Goal: Obtain resource: Download file/media

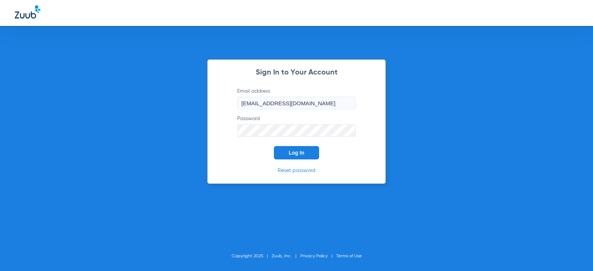
click at [286, 149] on button "Log In" at bounding box center [296, 152] width 45 height 13
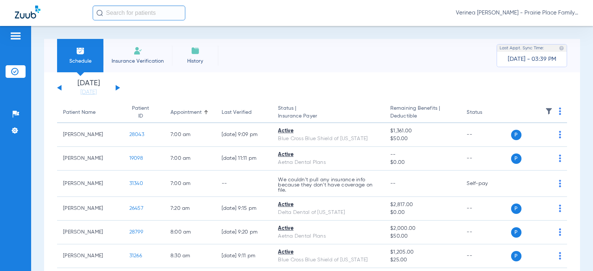
click at [35, 142] on div "Schedule Insurance Verification History Last Appt. Sync Time: [DATE] - 03:39 PM…" at bounding box center [312, 148] width 562 height 245
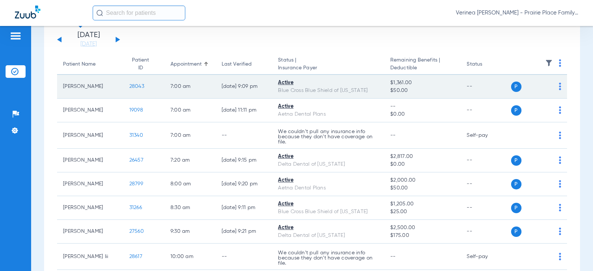
scroll to position [37, 0]
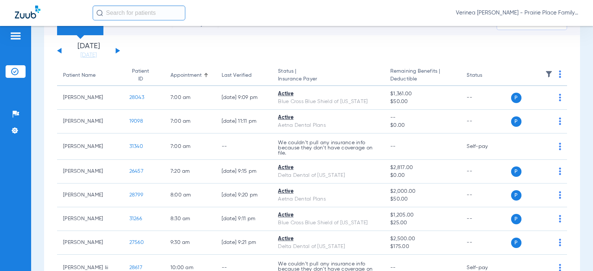
click at [118, 50] on button at bounding box center [118, 51] width 4 height 6
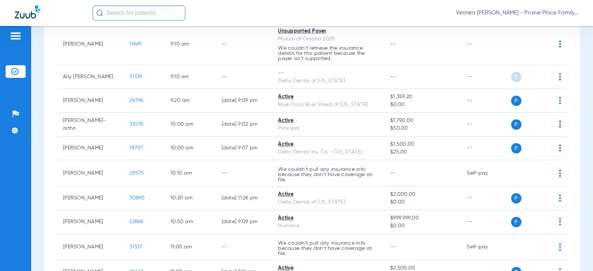
scroll to position [334, 0]
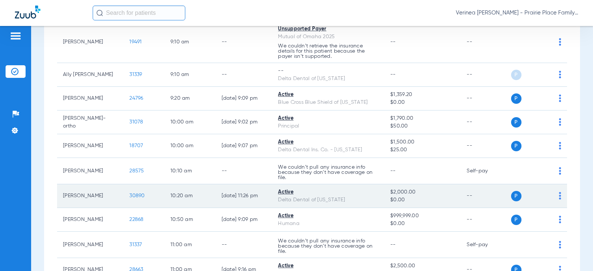
click at [133, 198] on span "30890" at bounding box center [136, 195] width 15 height 5
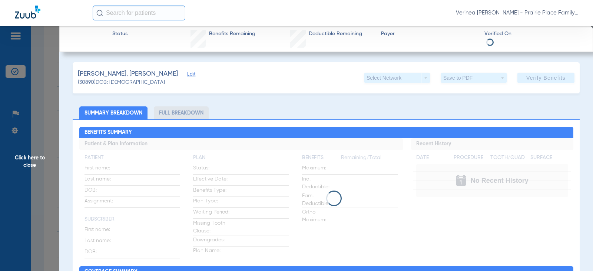
click at [169, 116] on li "Full Breakdown" at bounding box center [181, 112] width 55 height 13
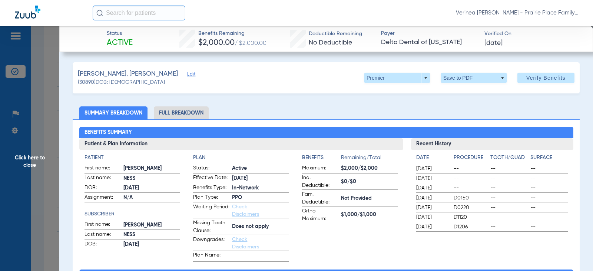
click at [189, 115] on li "Full Breakdown" at bounding box center [181, 112] width 55 height 13
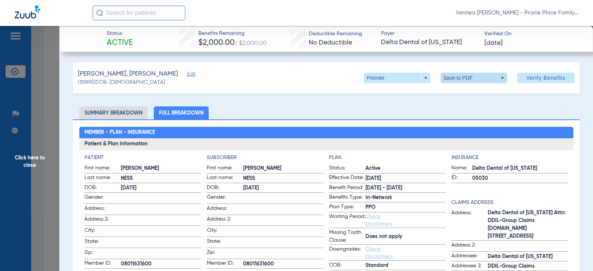
click at [455, 79] on span at bounding box center [474, 78] width 66 height 10
click at [450, 100] on div at bounding box center [296, 135] width 593 height 271
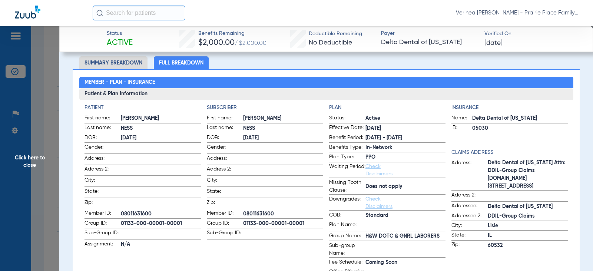
scroll to position [0, 0]
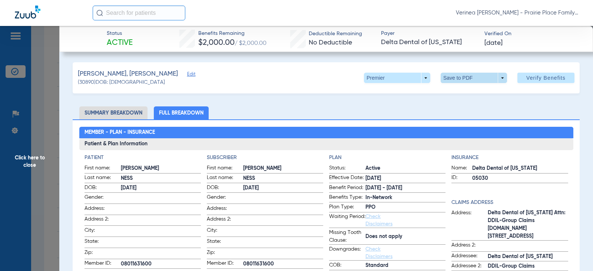
click at [457, 80] on span at bounding box center [474, 78] width 66 height 10
click at [455, 92] on button "insert_drive_file Save to PDF" at bounding box center [464, 92] width 56 height 15
click at [31, 162] on span "Click here to close" at bounding box center [29, 161] width 59 height 271
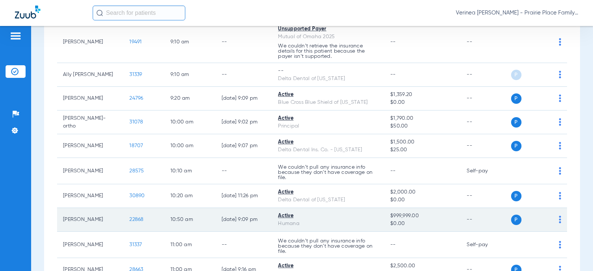
click at [132, 222] on span "22868" at bounding box center [136, 219] width 14 height 5
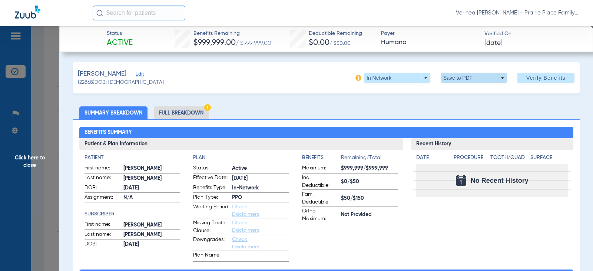
click at [453, 81] on span at bounding box center [474, 78] width 66 height 10
click at [192, 122] on div at bounding box center [296, 135] width 593 height 271
click at [188, 116] on li "Full Breakdown" at bounding box center [181, 112] width 55 height 13
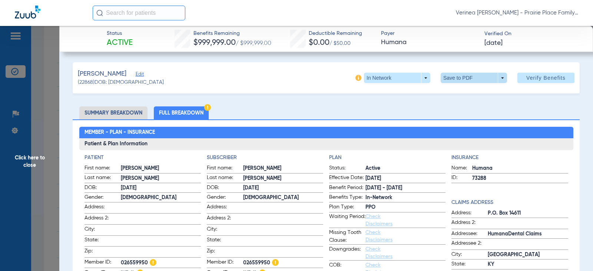
click at [478, 78] on span at bounding box center [474, 78] width 66 height 10
click at [479, 98] on button "insert_drive_file Save to PDF" at bounding box center [464, 92] width 56 height 15
click at [16, 160] on span "Click here to close" at bounding box center [29, 161] width 59 height 271
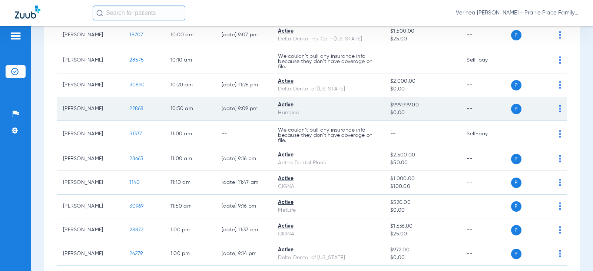
scroll to position [445, 0]
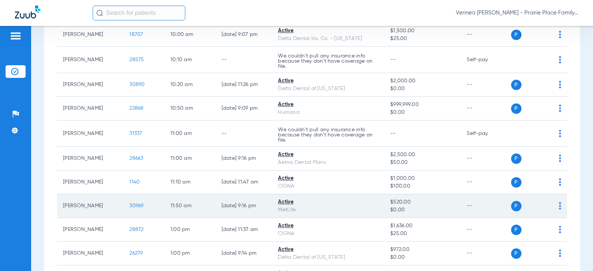
click at [134, 208] on span "30969" at bounding box center [136, 205] width 14 height 5
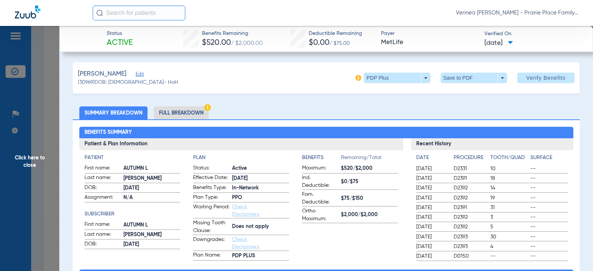
click at [191, 116] on li "Full Breakdown" at bounding box center [181, 112] width 55 height 13
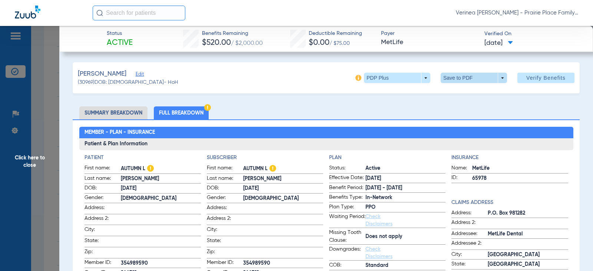
click at [475, 78] on span at bounding box center [474, 78] width 18 height 18
click at [472, 90] on span "Save to PDF" at bounding box center [470, 92] width 29 height 5
click at [42, 156] on span "Click here to close" at bounding box center [29, 161] width 59 height 271
